Goal: Check status: Check status

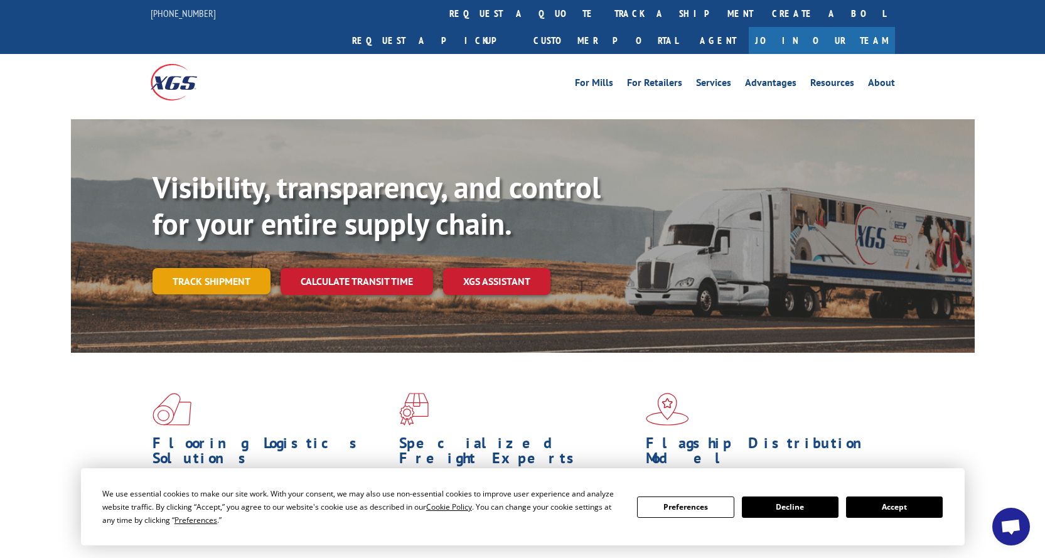
click at [254, 268] on link "Track shipment" at bounding box center [212, 281] width 118 height 26
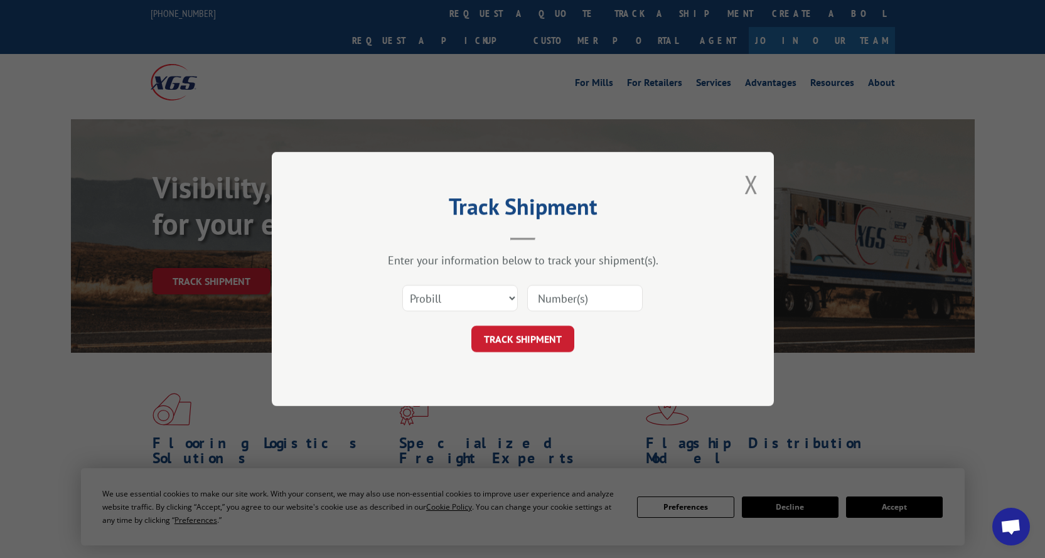
click at [572, 302] on input at bounding box center [585, 298] width 116 height 26
drag, startPoint x: 568, startPoint y: 297, endPoint x: 552, endPoint y: 304, distance: 17.1
paste input "2852824"
type input "2852824"
click at [518, 334] on button "TRACK SHIPMENT" at bounding box center [522, 339] width 103 height 26
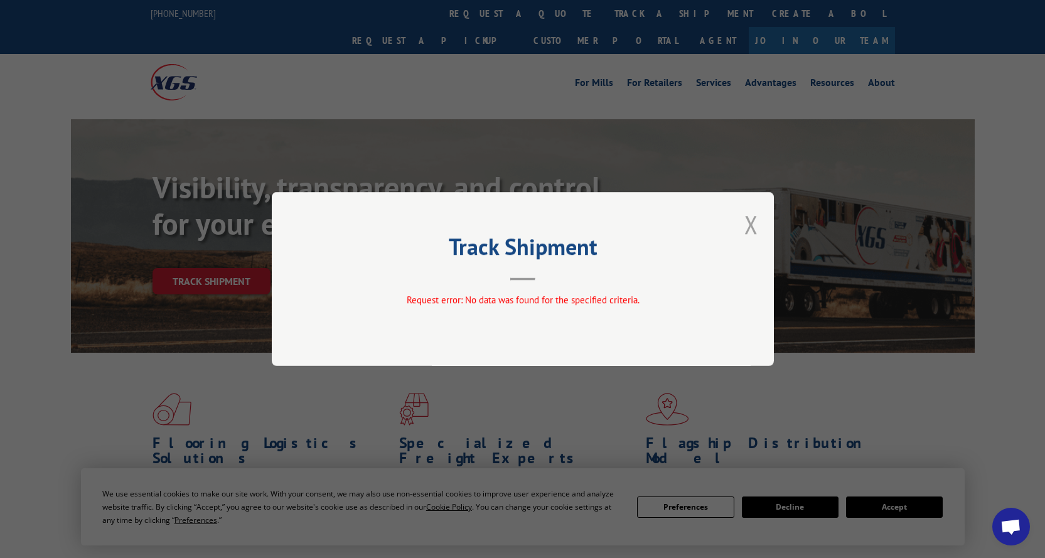
click at [744, 230] on button "Close modal" at bounding box center [751, 224] width 14 height 33
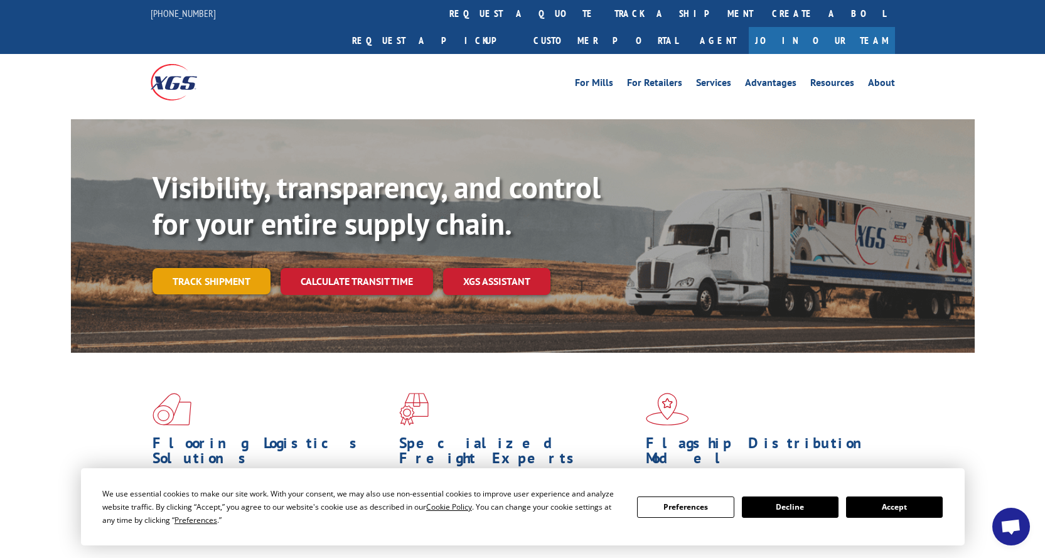
click at [186, 268] on link "Track shipment" at bounding box center [212, 281] width 118 height 26
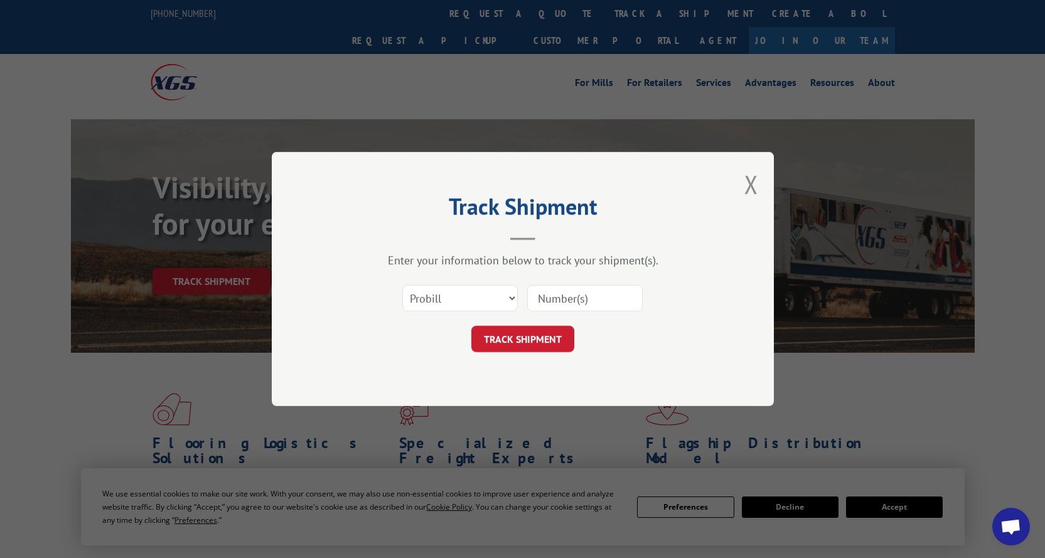
click at [518, 294] on div "Select category... Probill BOL PO" at bounding box center [523, 297] width 377 height 41
click at [508, 296] on select "Select category... Probill BOL PO" at bounding box center [460, 298] width 116 height 26
select select "bol"
click at [402, 285] on select "Select category... Probill BOL PO" at bounding box center [460, 298] width 116 height 26
click at [545, 299] on input at bounding box center [585, 298] width 116 height 26
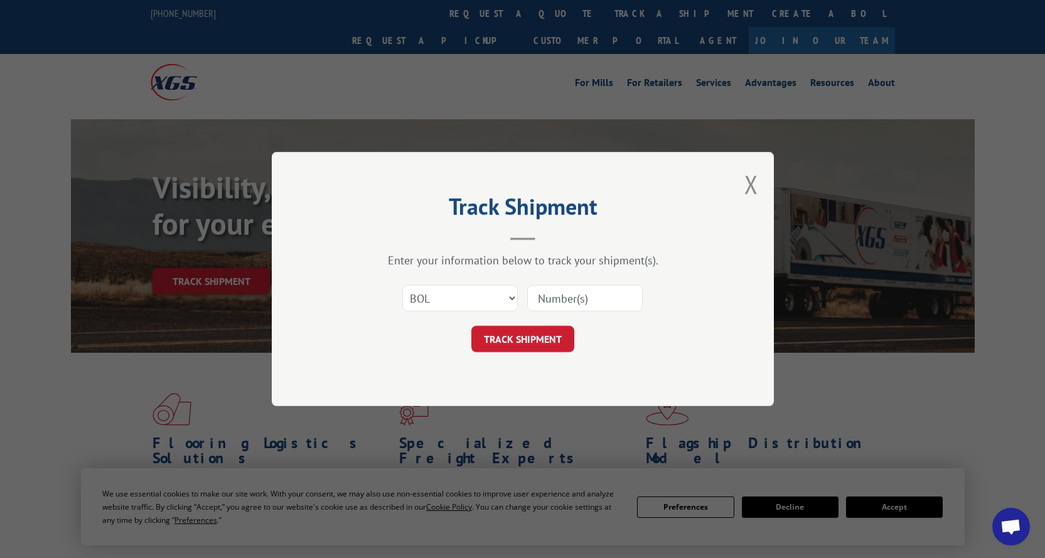
paste input "2852824"
type input "2852824"
click at [549, 341] on button "TRACK SHIPMENT" at bounding box center [522, 339] width 103 height 26
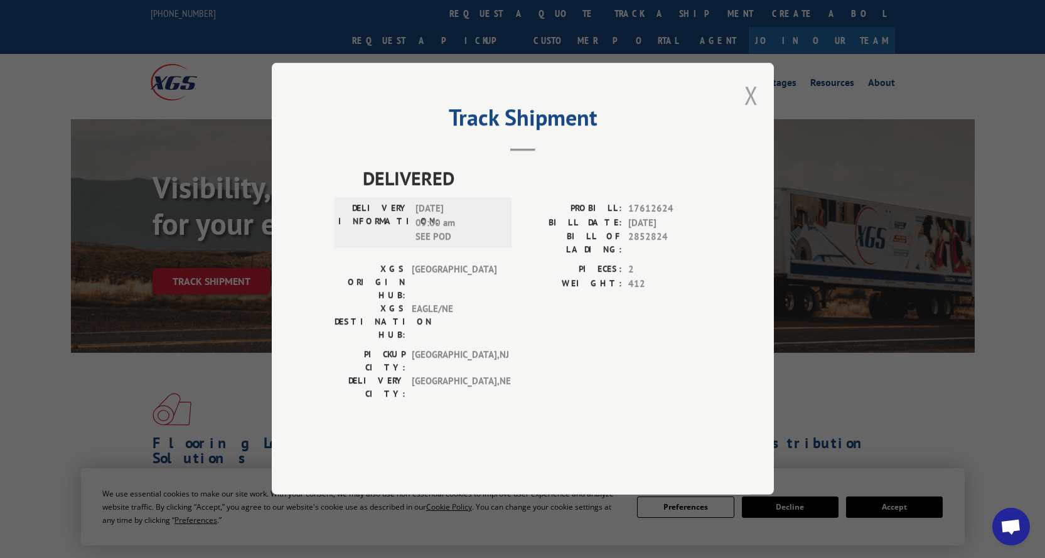
click at [747, 112] on button "Close modal" at bounding box center [751, 94] width 14 height 33
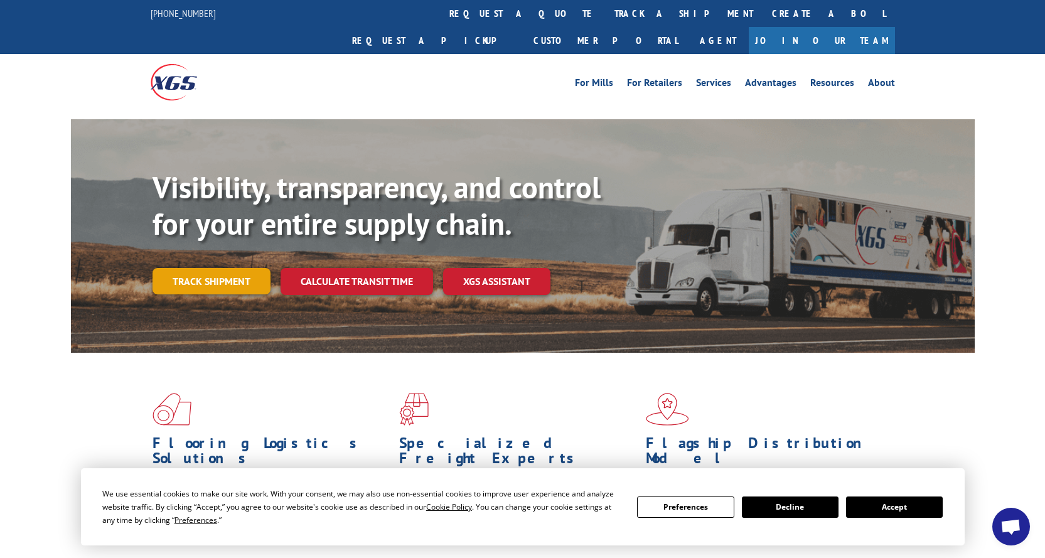
click at [240, 268] on link "Track shipment" at bounding box center [212, 281] width 118 height 26
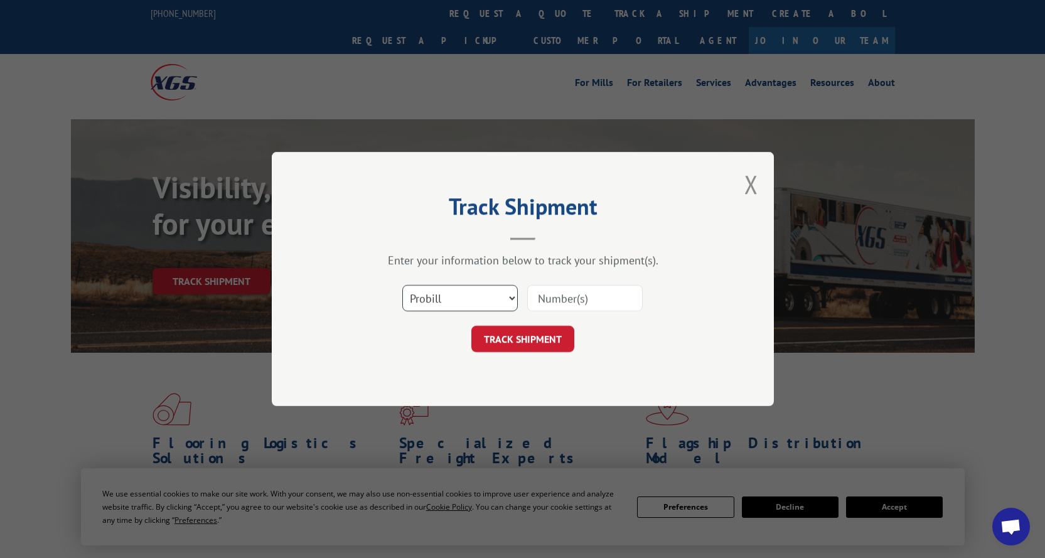
click at [511, 299] on select "Select category... Probill BOL PO" at bounding box center [460, 298] width 116 height 26
select select "po"
click at [402, 285] on select "Select category... Probill BOL PO" at bounding box center [460, 298] width 116 height 26
click at [590, 296] on input at bounding box center [585, 298] width 116 height 26
paste input "2852824"
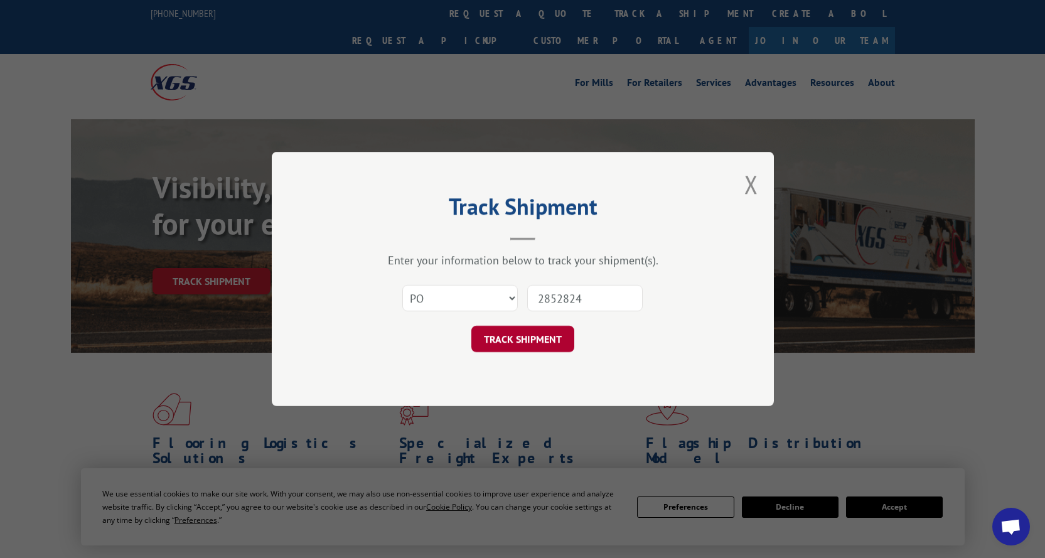
type input "2852824"
click at [521, 347] on button "TRACK SHIPMENT" at bounding box center [522, 339] width 103 height 26
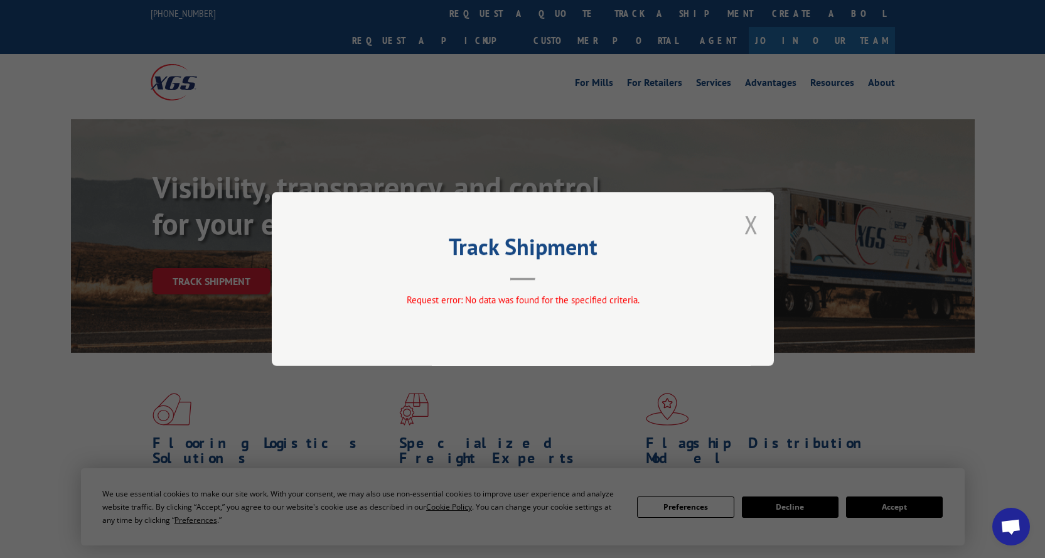
click at [751, 221] on button "Close modal" at bounding box center [751, 224] width 14 height 33
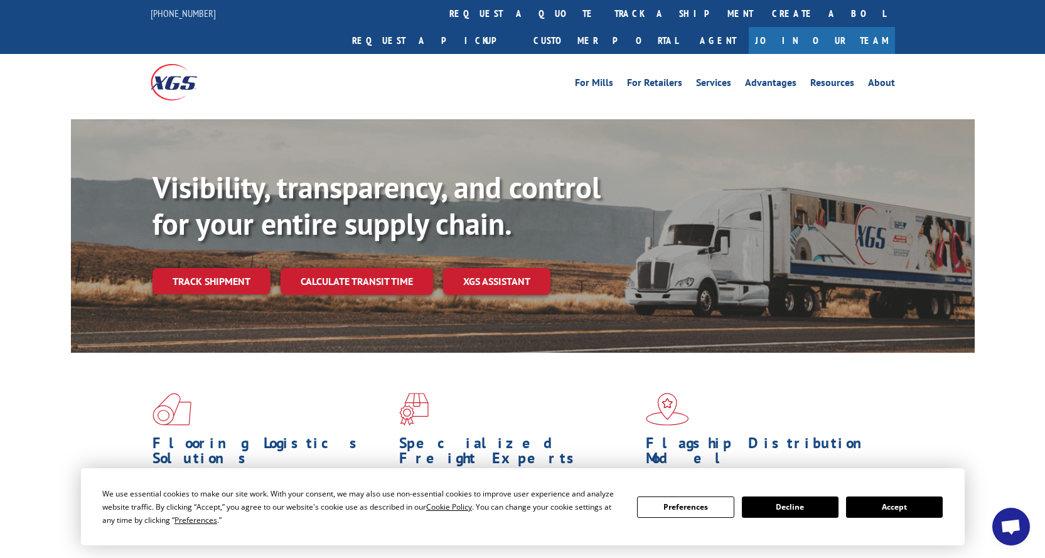
click at [774, 507] on button "Decline" at bounding box center [790, 507] width 97 height 21
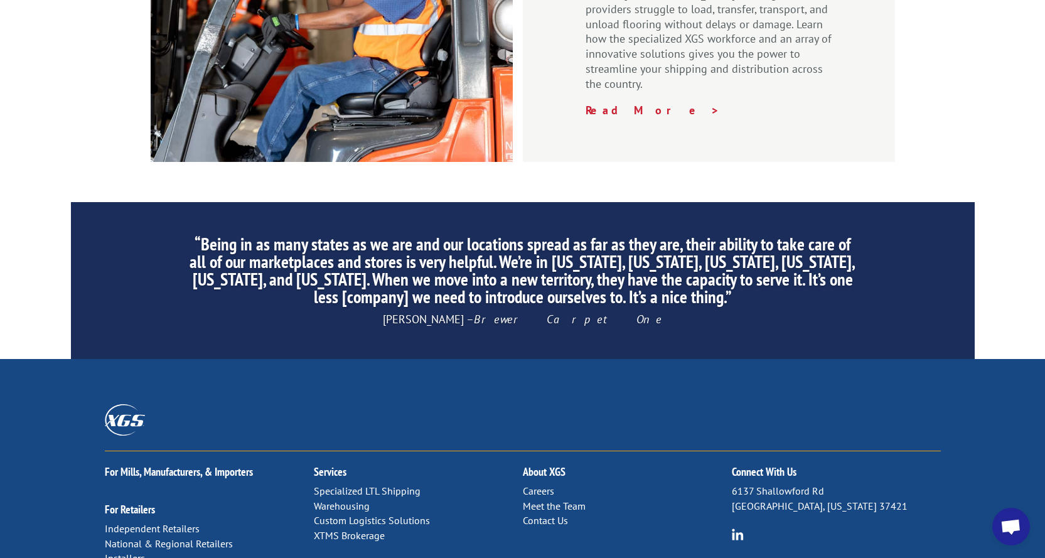
scroll to position [1883, 0]
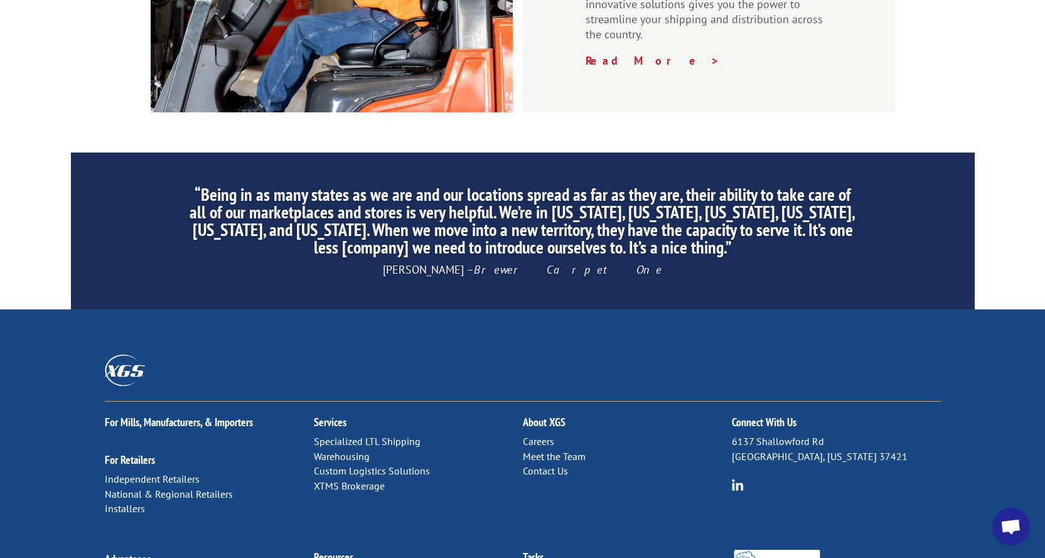
click at [539, 465] on link "Contact Us" at bounding box center [545, 471] width 45 height 13
